Goal: Information Seeking & Learning: Understand process/instructions

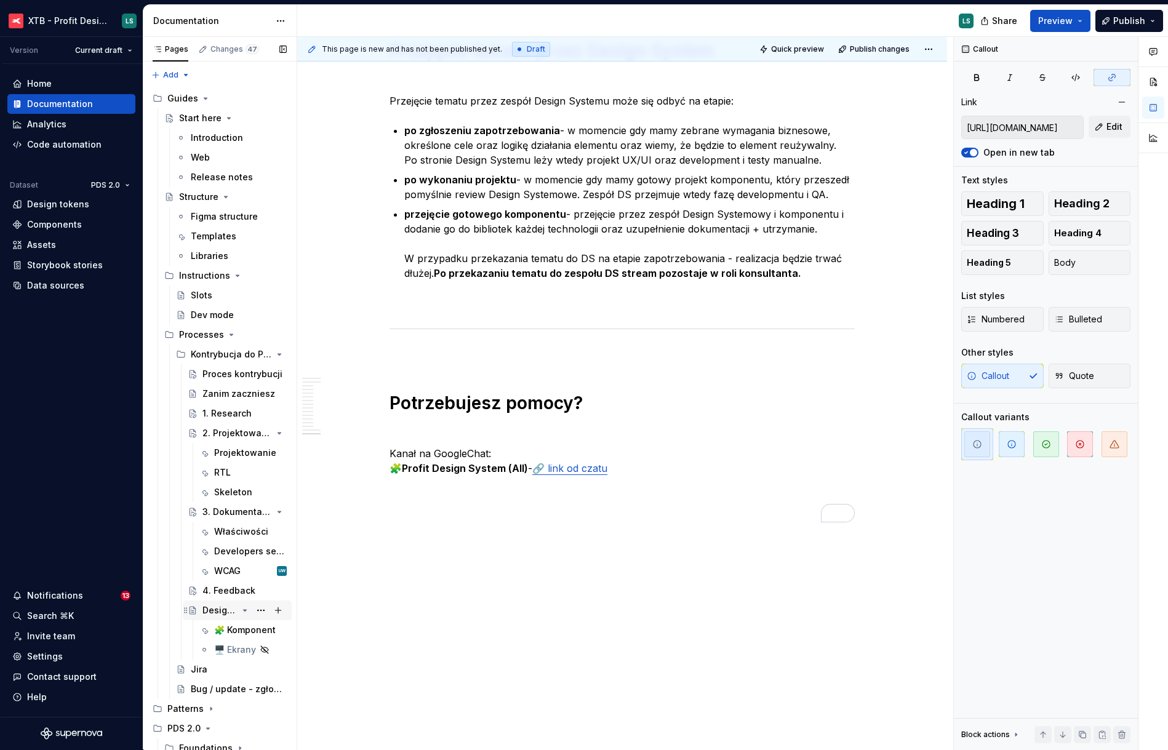
click at [228, 608] on div "Design System review" at bounding box center [220, 611] width 35 height 12
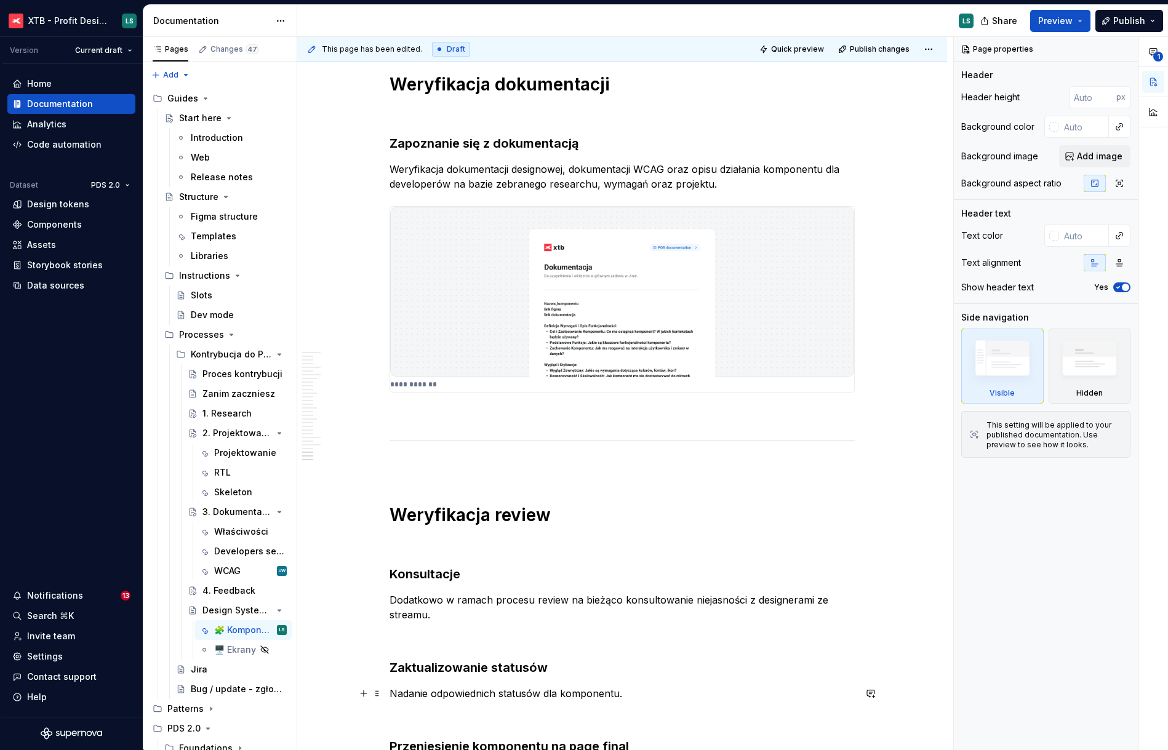
scroll to position [6078, 0]
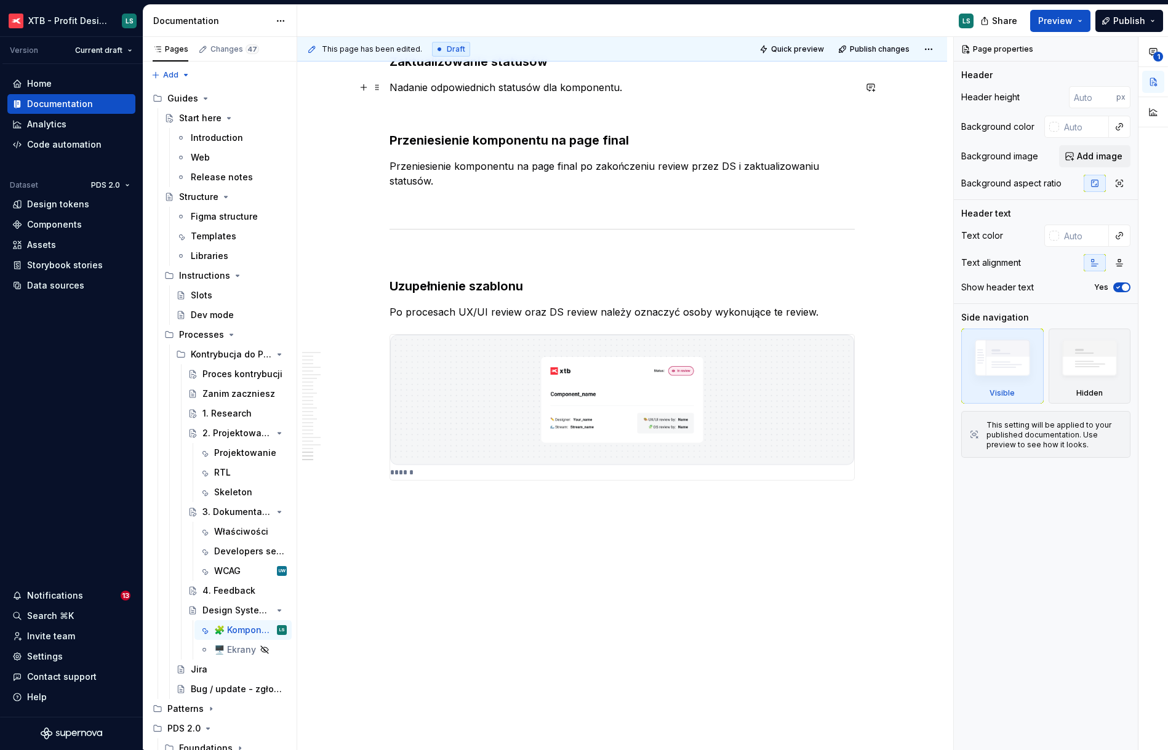
click at [705, 438] on img at bounding box center [622, 400] width 464 height 131
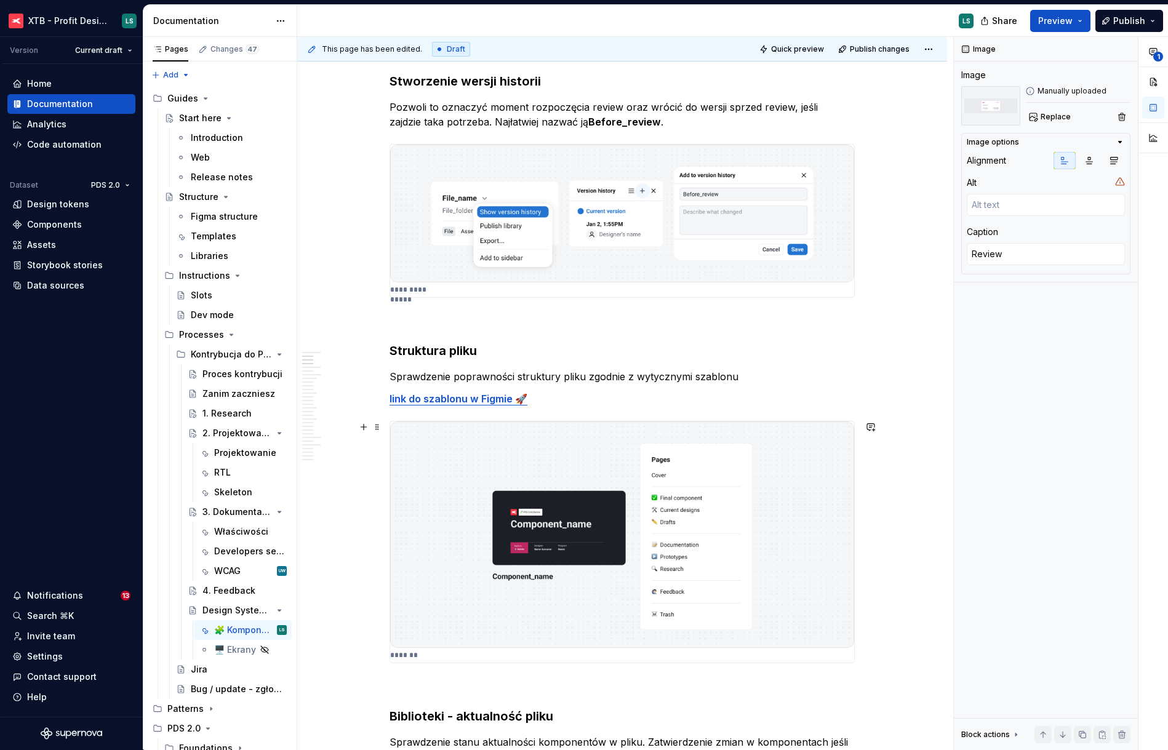
scroll to position [0, 0]
type textarea "*"
type textarea "Szablon"
click at [747, 510] on img "To enrich screen reader interactions, please activate Accessibility in Grammarl…" at bounding box center [622, 535] width 464 height 227
click at [1052, 124] on button "Replace" at bounding box center [1051, 116] width 51 height 17
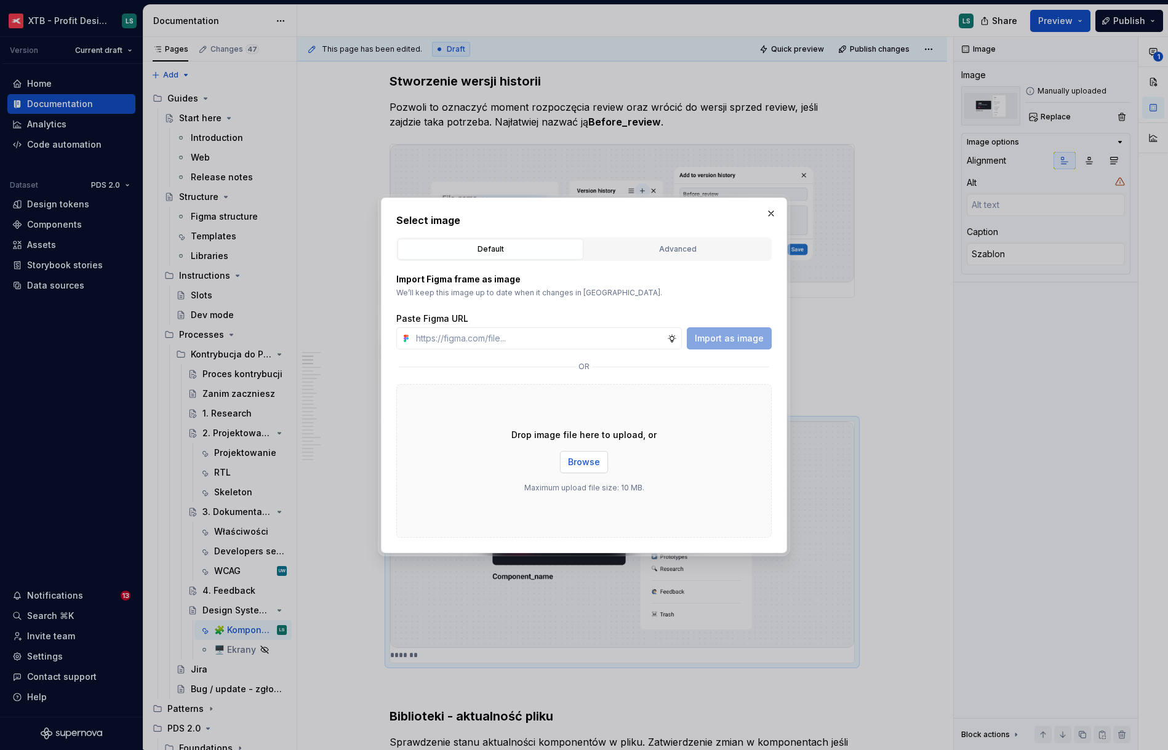
click at [593, 462] on span "Browse" at bounding box center [584, 462] width 32 height 12
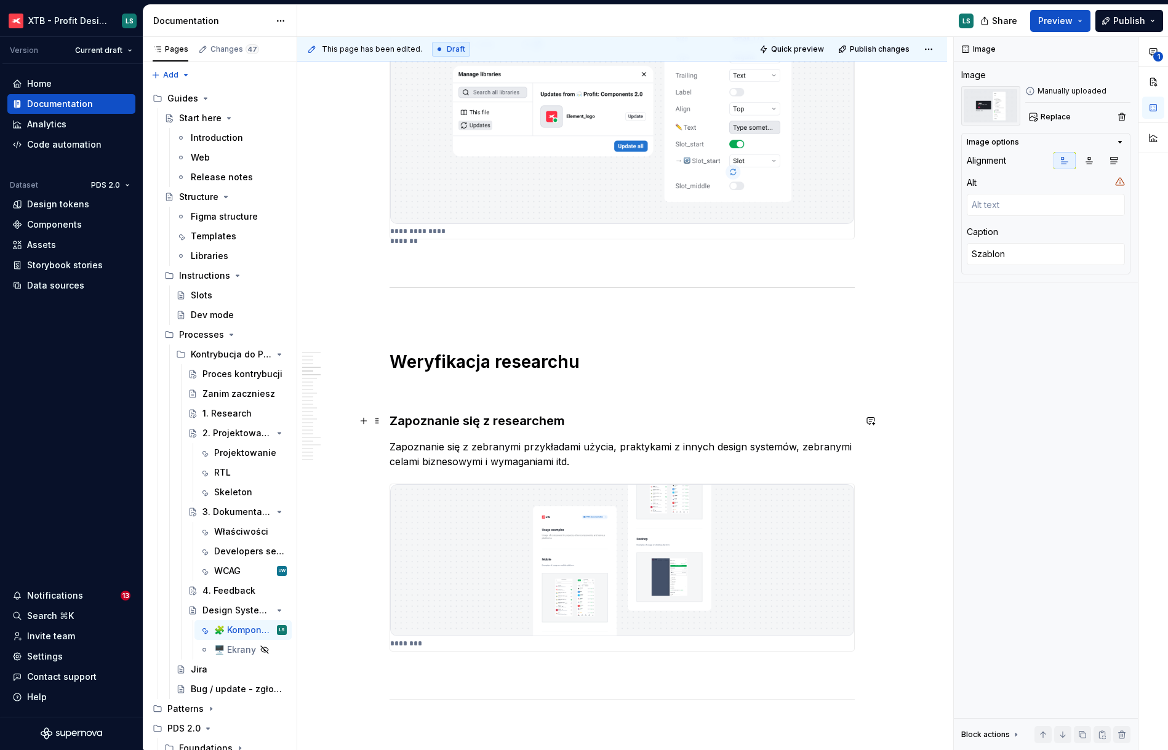
scroll to position [1515, 0]
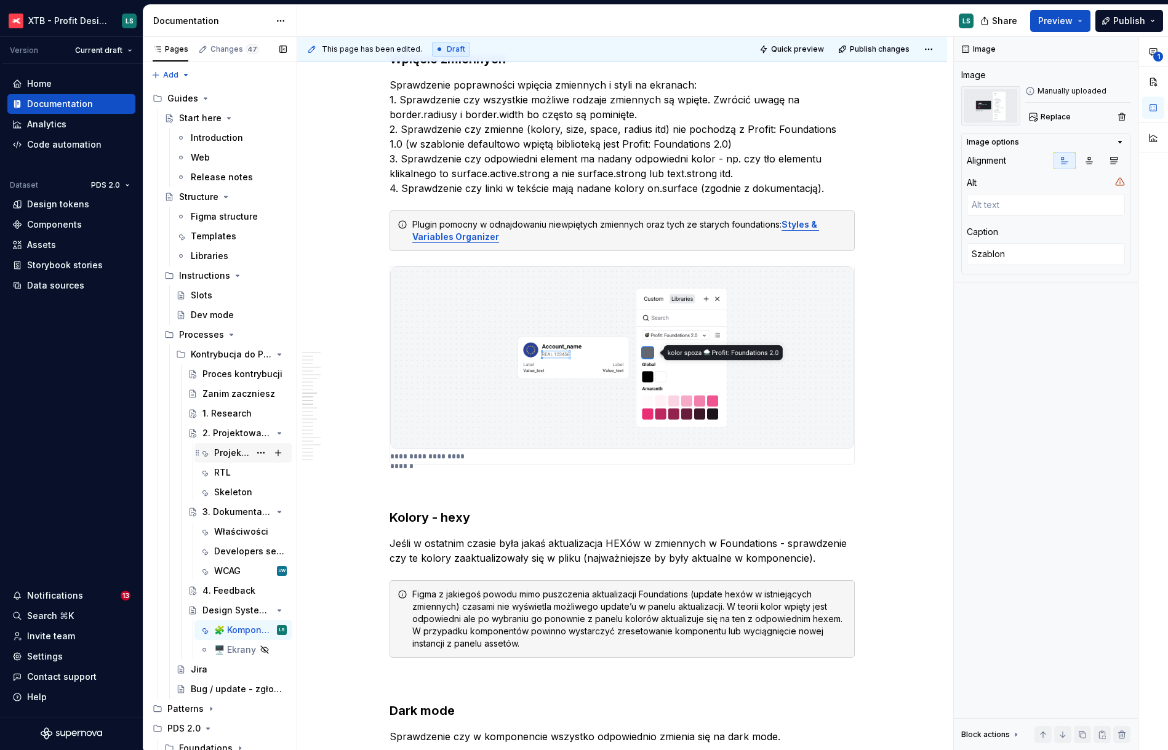
click at [239, 458] on div "Projektowanie" at bounding box center [232, 453] width 36 height 12
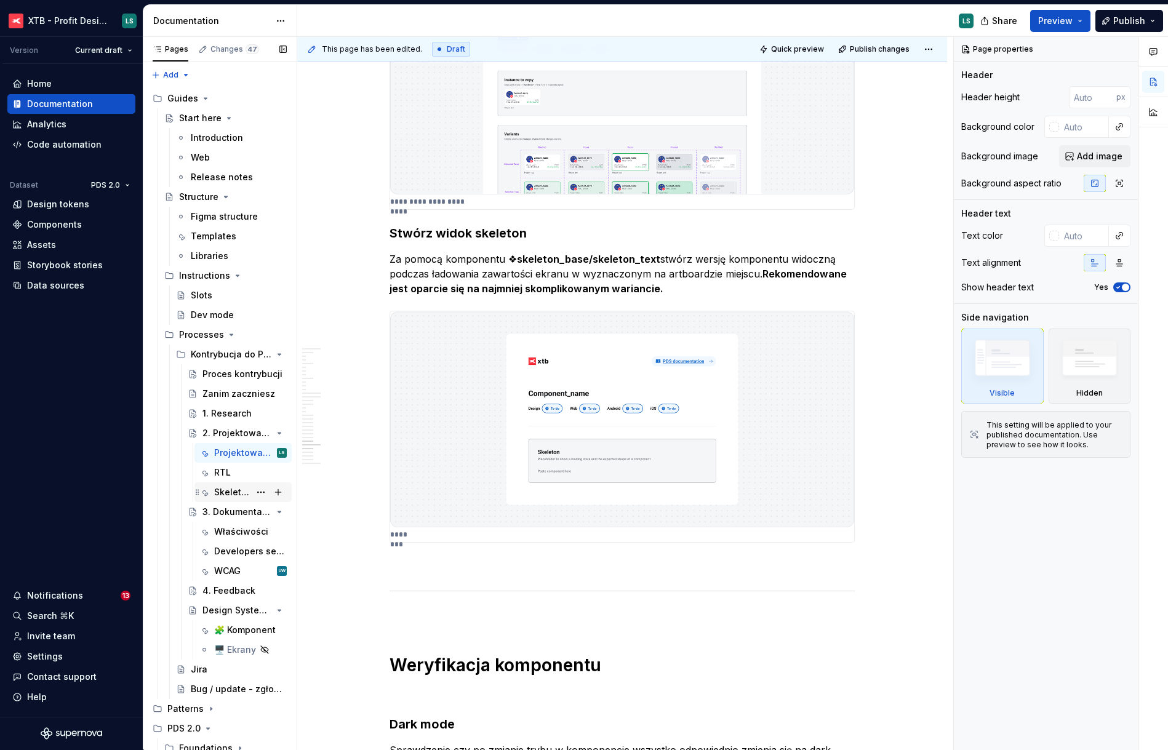
click at [233, 496] on div "Skeleton" at bounding box center [232, 492] width 36 height 12
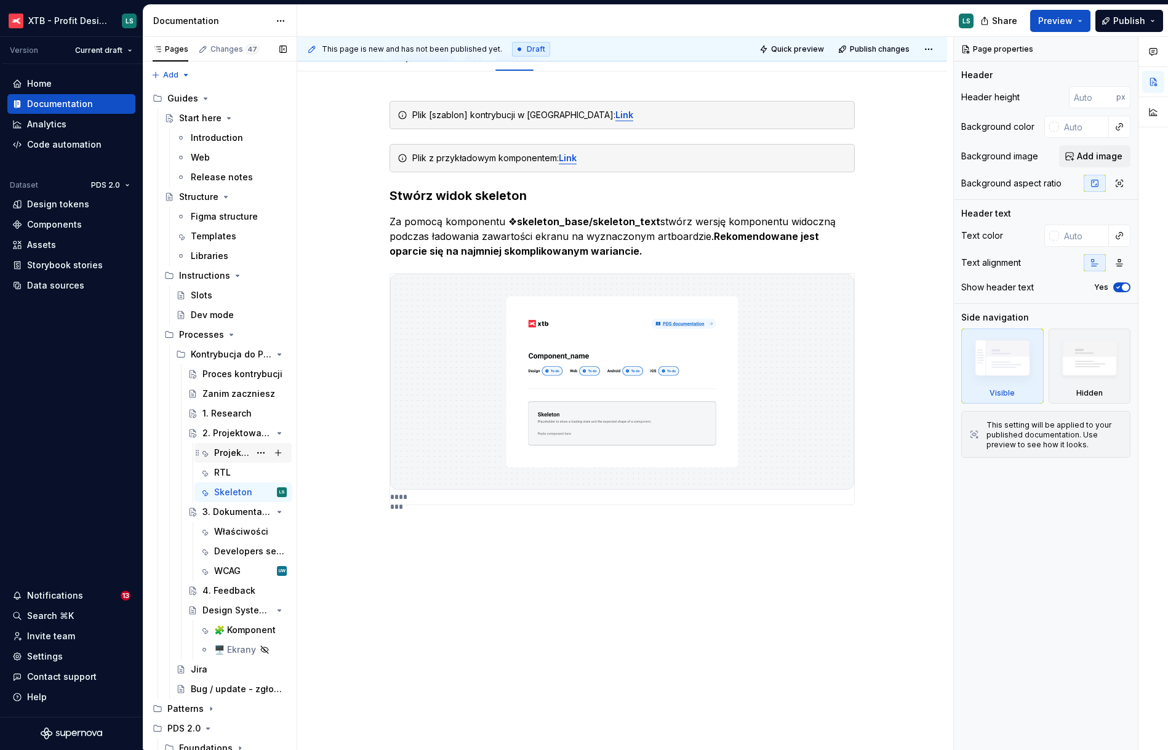
click at [225, 454] on div "Projektowanie" at bounding box center [232, 453] width 36 height 12
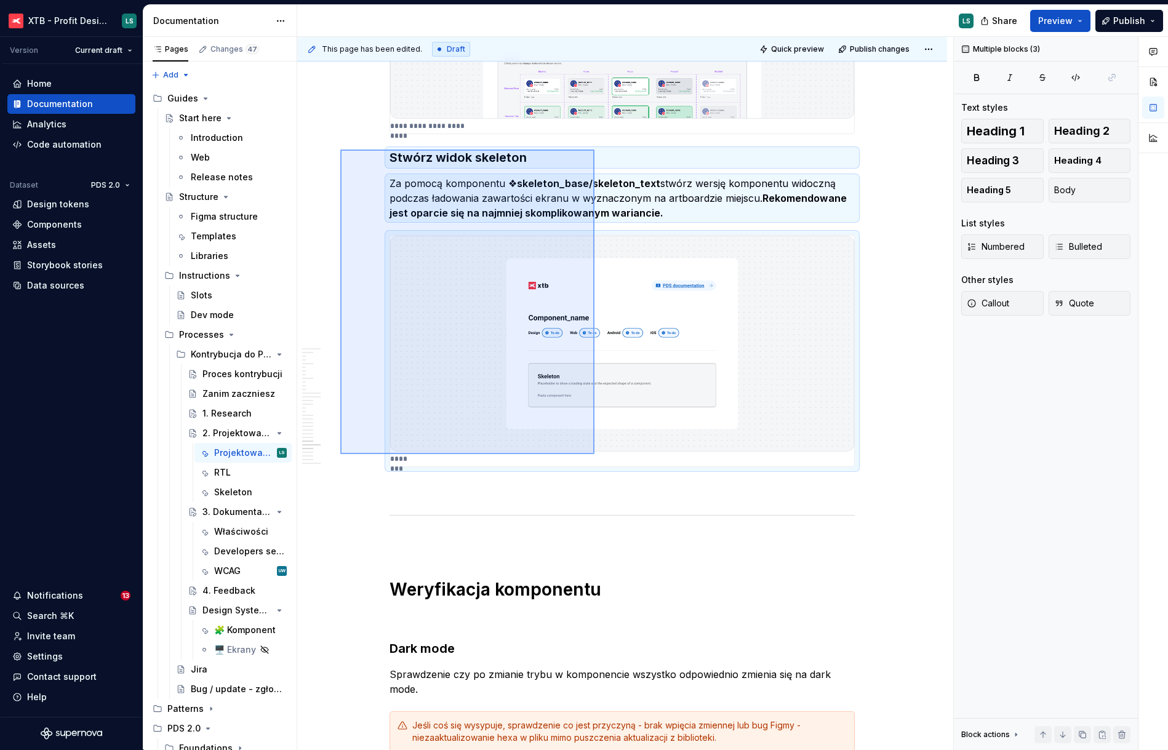
drag, startPoint x: 443, startPoint y: 225, endPoint x: 601, endPoint y: 462, distance: 285.0
click at [603, 462] on div "This page has been edited. Draft Quick preview Publish changes 2. Projektowanie…" at bounding box center [625, 393] width 656 height 713
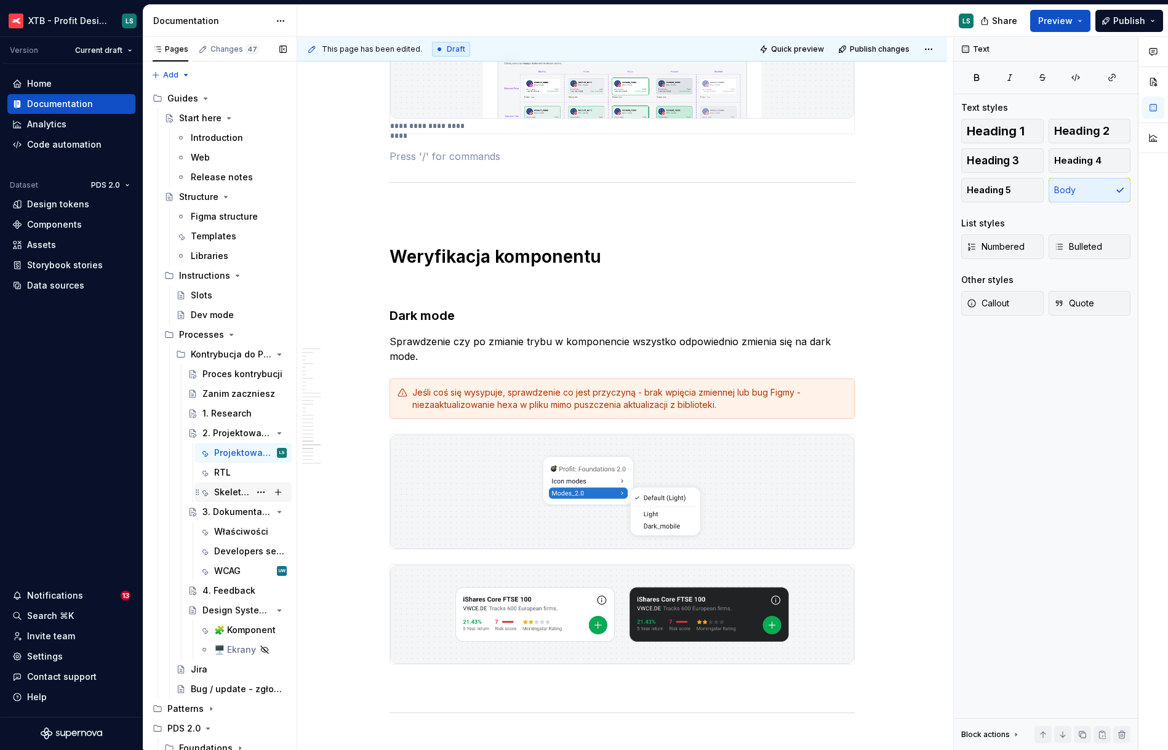
click at [225, 492] on div "Skeleton" at bounding box center [232, 492] width 36 height 12
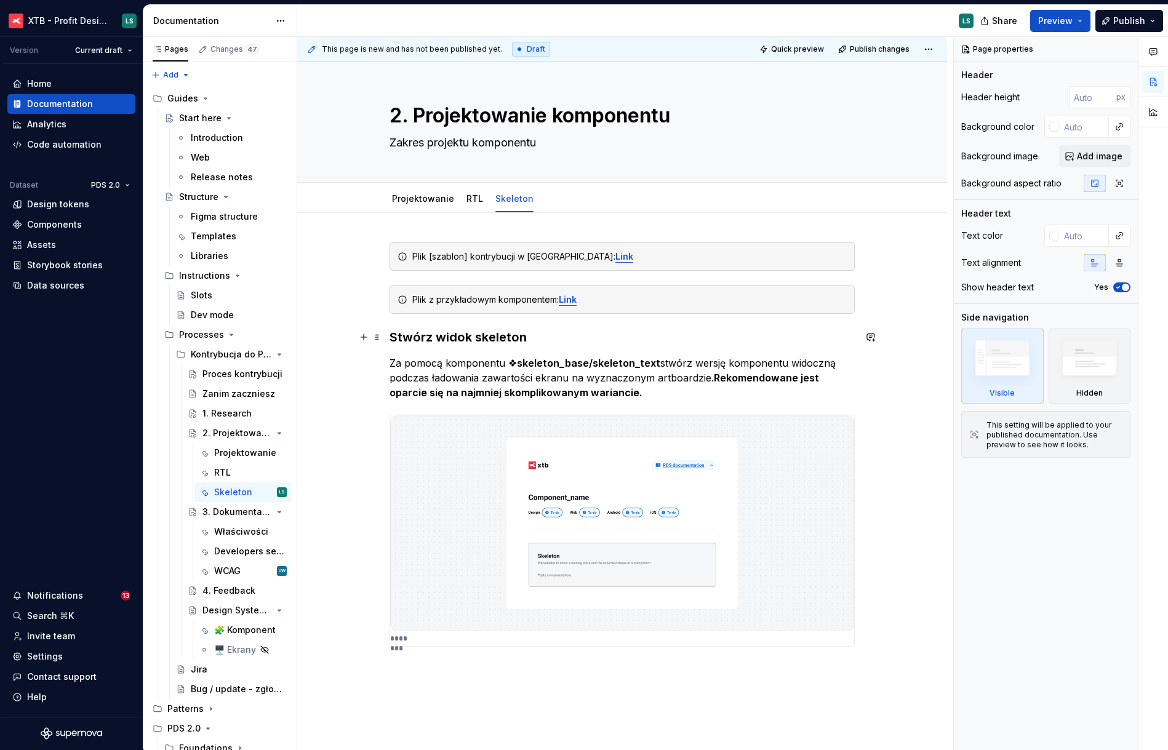
click at [710, 339] on h3 "Stwórz widok skeleton" at bounding box center [622, 337] width 465 height 17
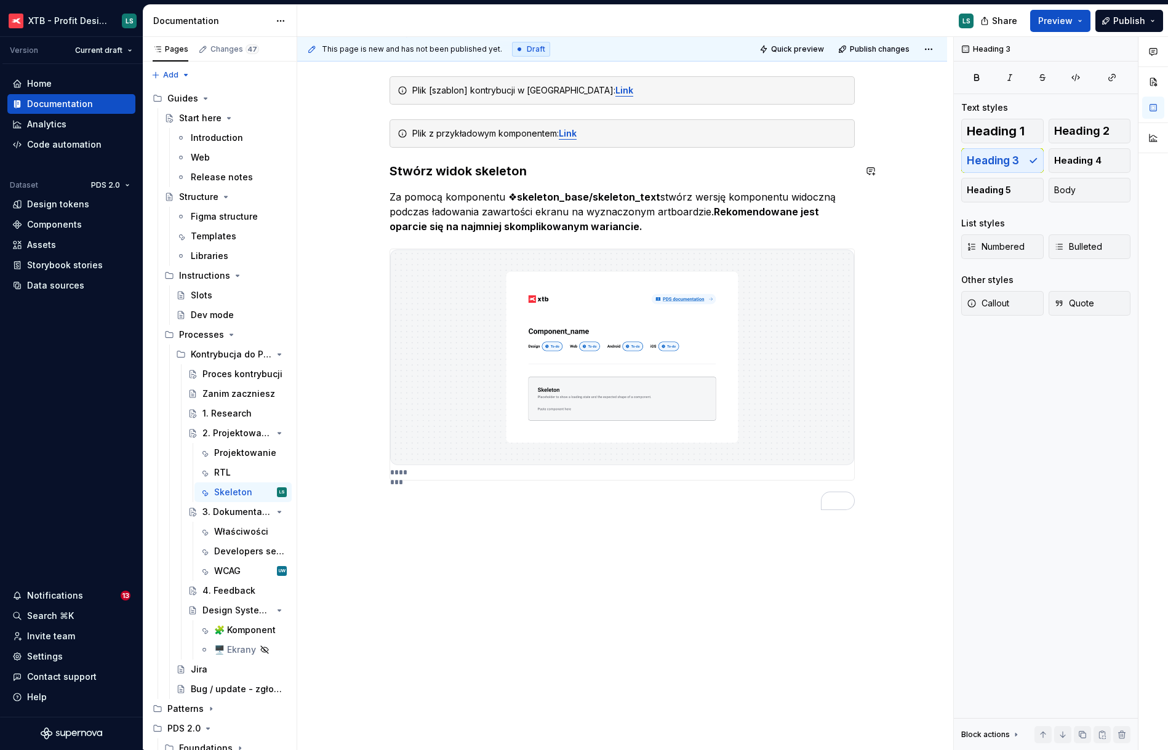
scroll to position [166, 0]
click at [211, 382] on div "Proces kontrybucji" at bounding box center [245, 374] width 84 height 17
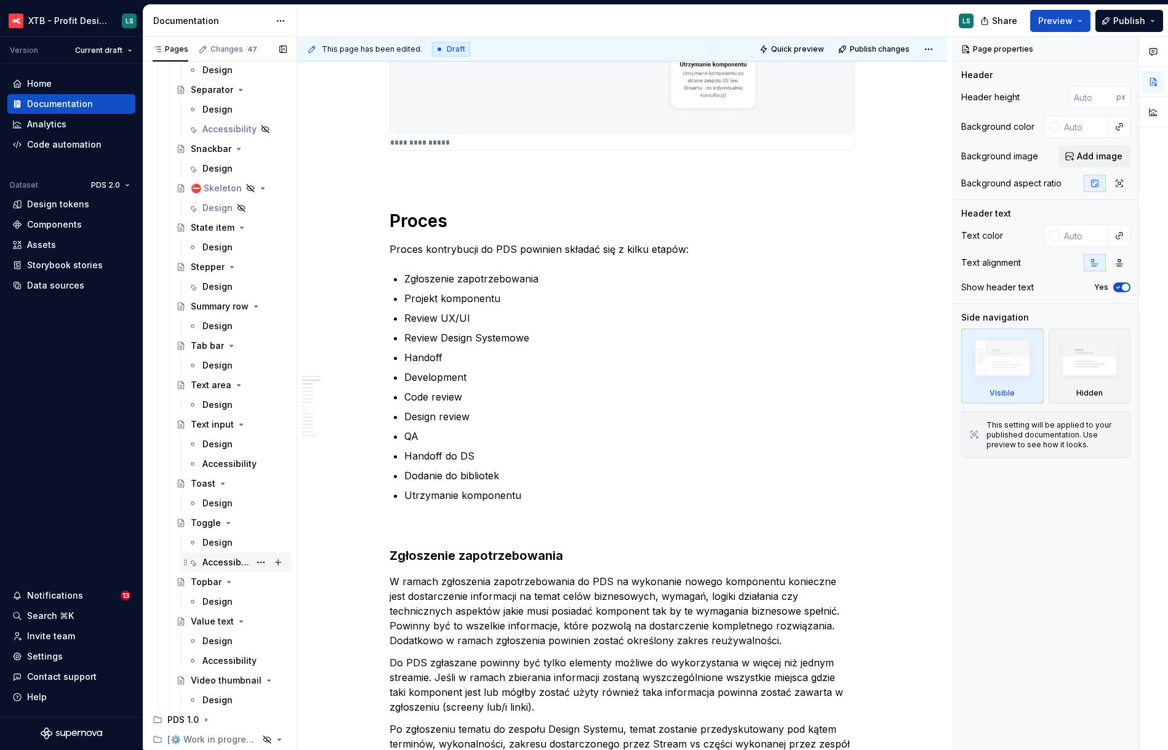
scroll to position [3199, 0]
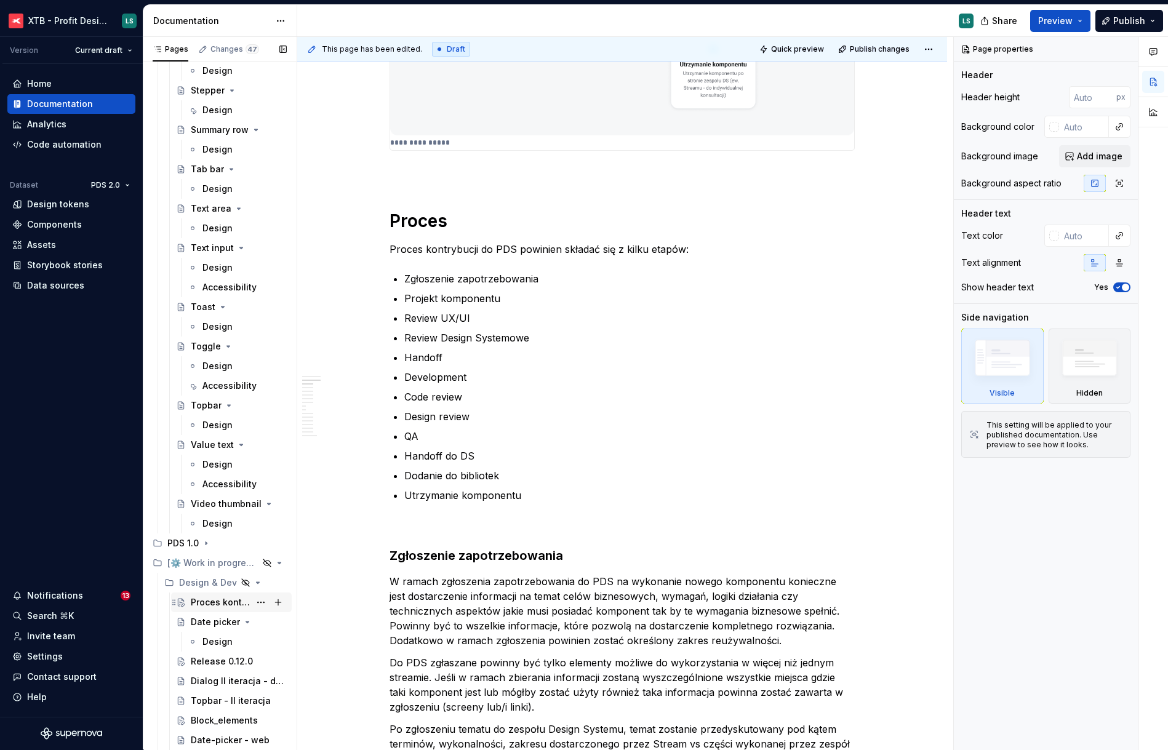
click at [214, 606] on div "Proces kontrybucji" at bounding box center [220, 603] width 59 height 12
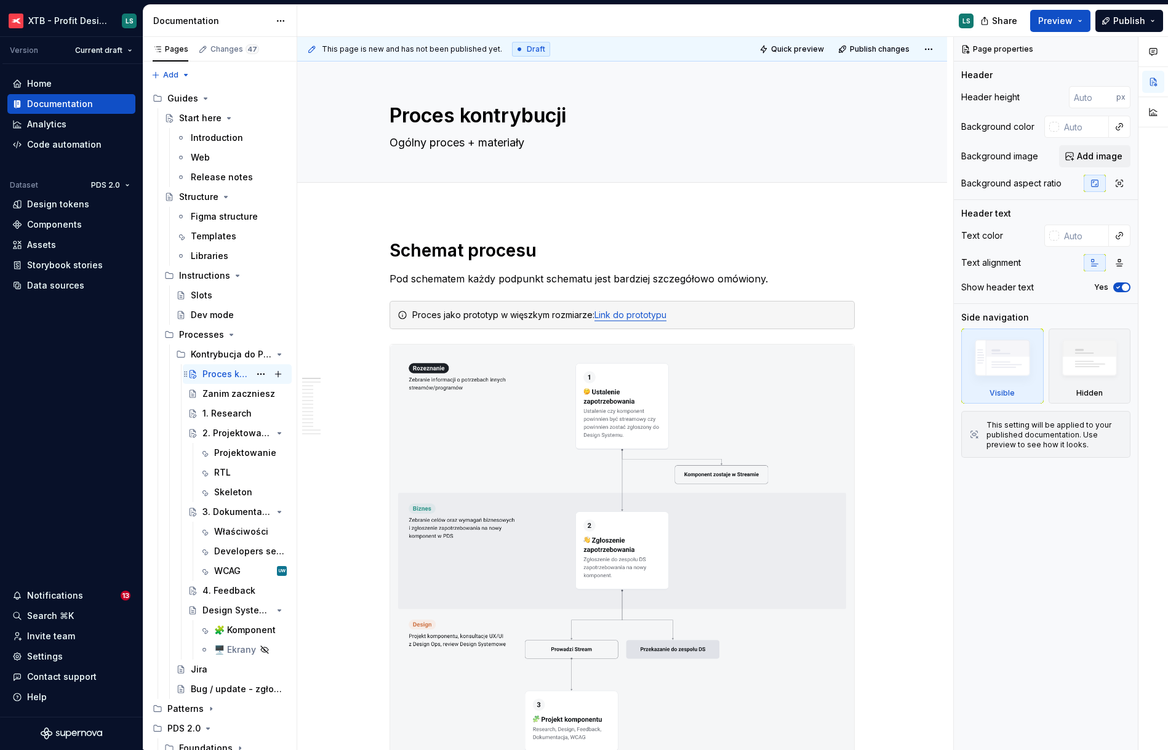
click at [219, 375] on div "Proces kontrybucji" at bounding box center [226, 374] width 47 height 12
type textarea "*"
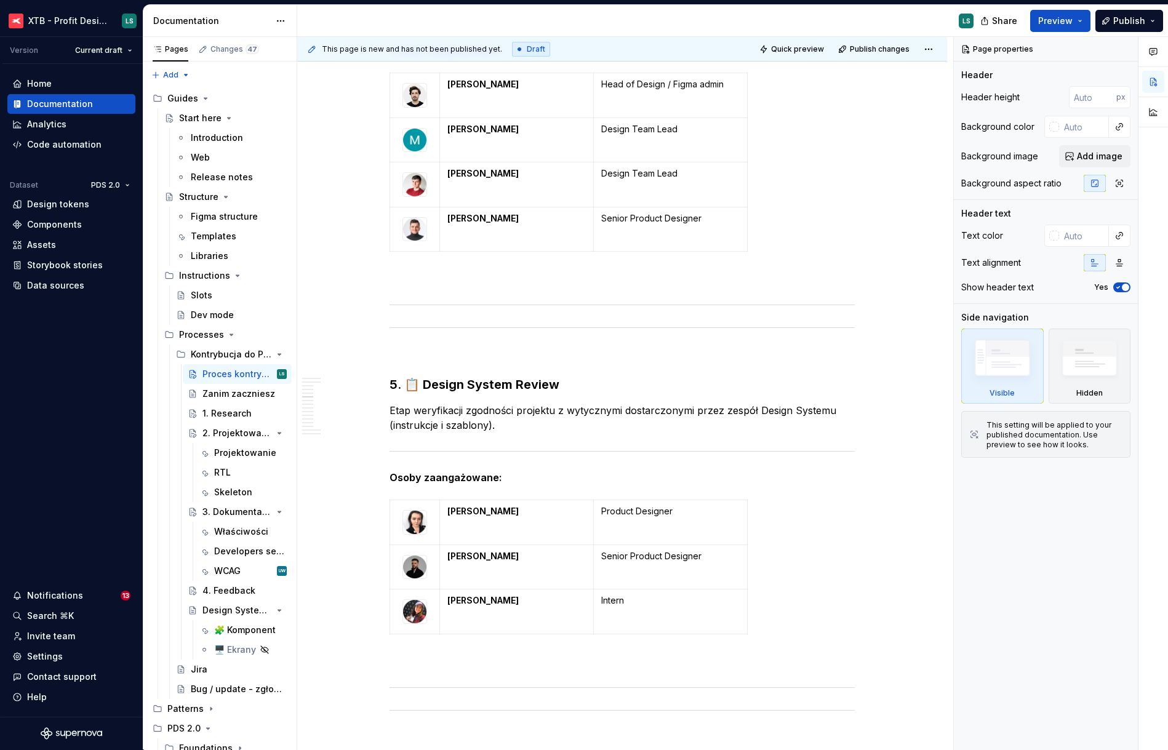
scroll to position [4301, 0]
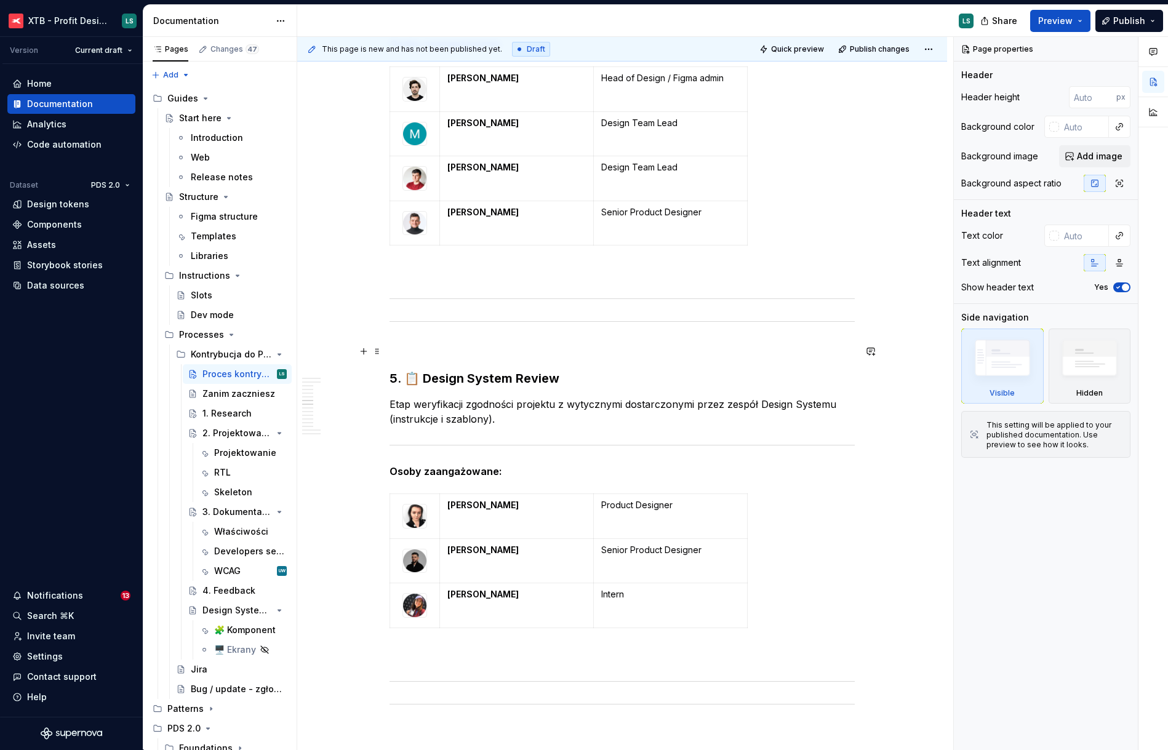
click at [513, 370] on h3 "5. 📋 Design System Review" at bounding box center [622, 378] width 465 height 17
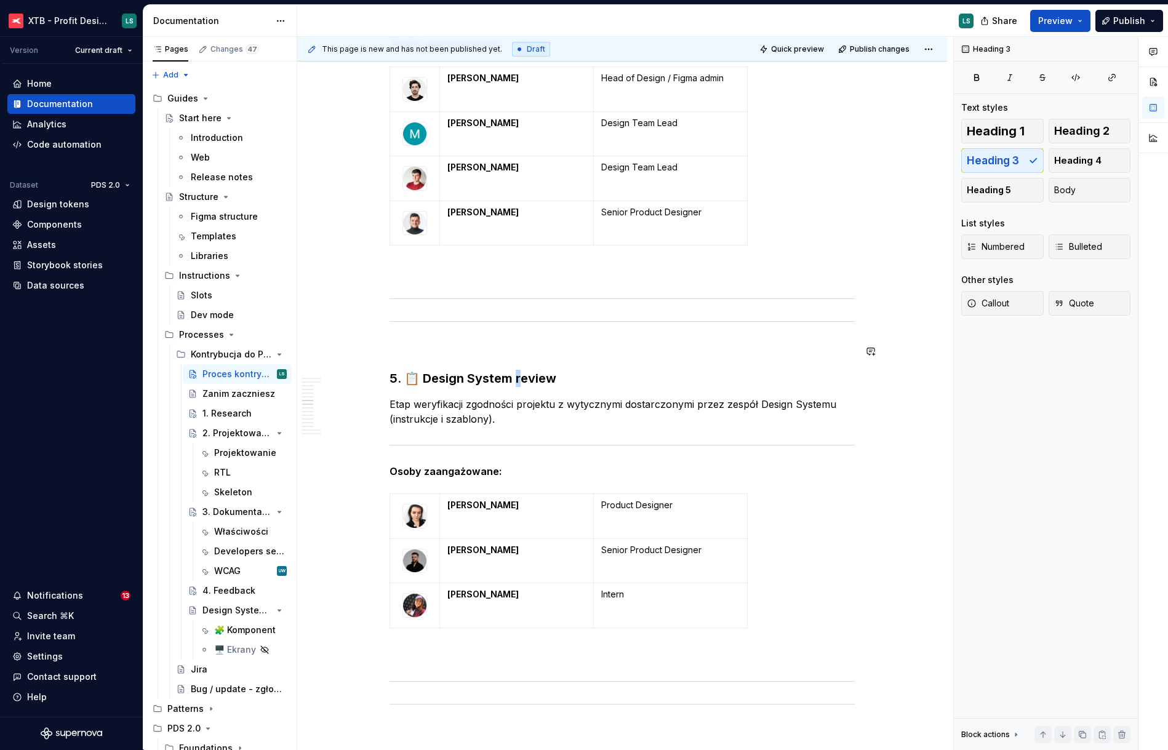
click at [575, 370] on h3 "5. 📋 Design System review" at bounding box center [622, 378] width 465 height 17
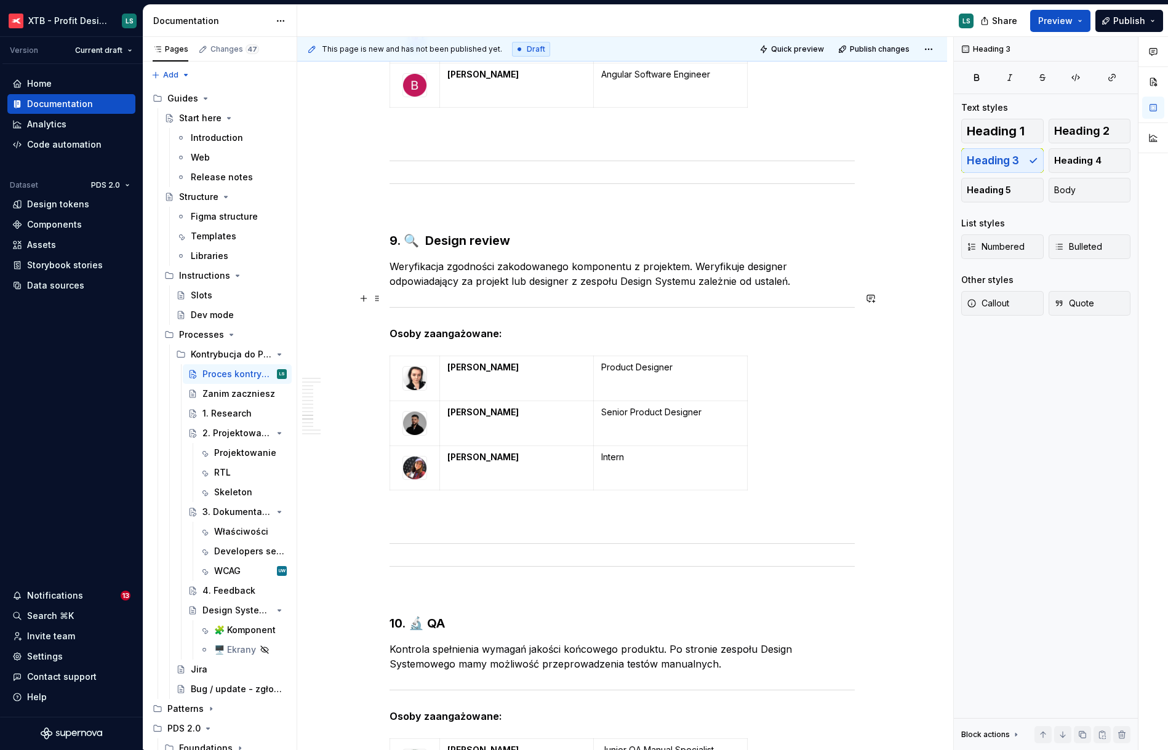
scroll to position [6063, 0]
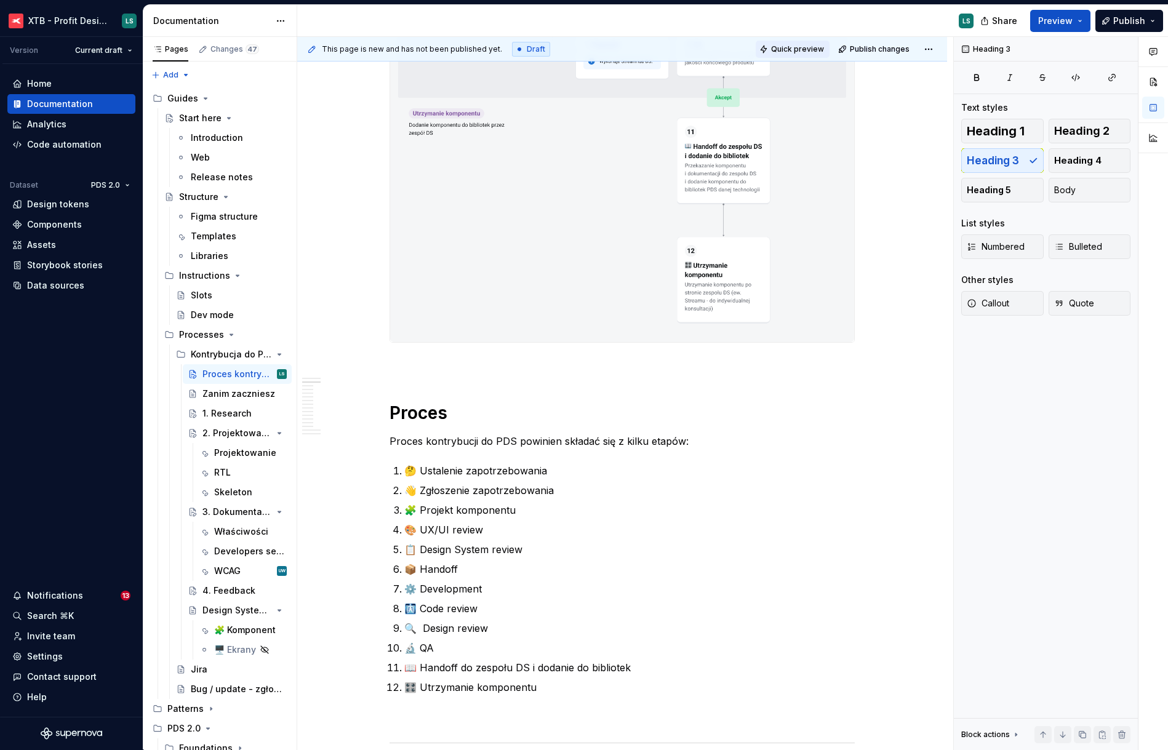
click at [808, 52] on span "Quick preview" at bounding box center [797, 49] width 53 height 10
type textarea "*"
